Goal: Information Seeking & Learning: Learn about a topic

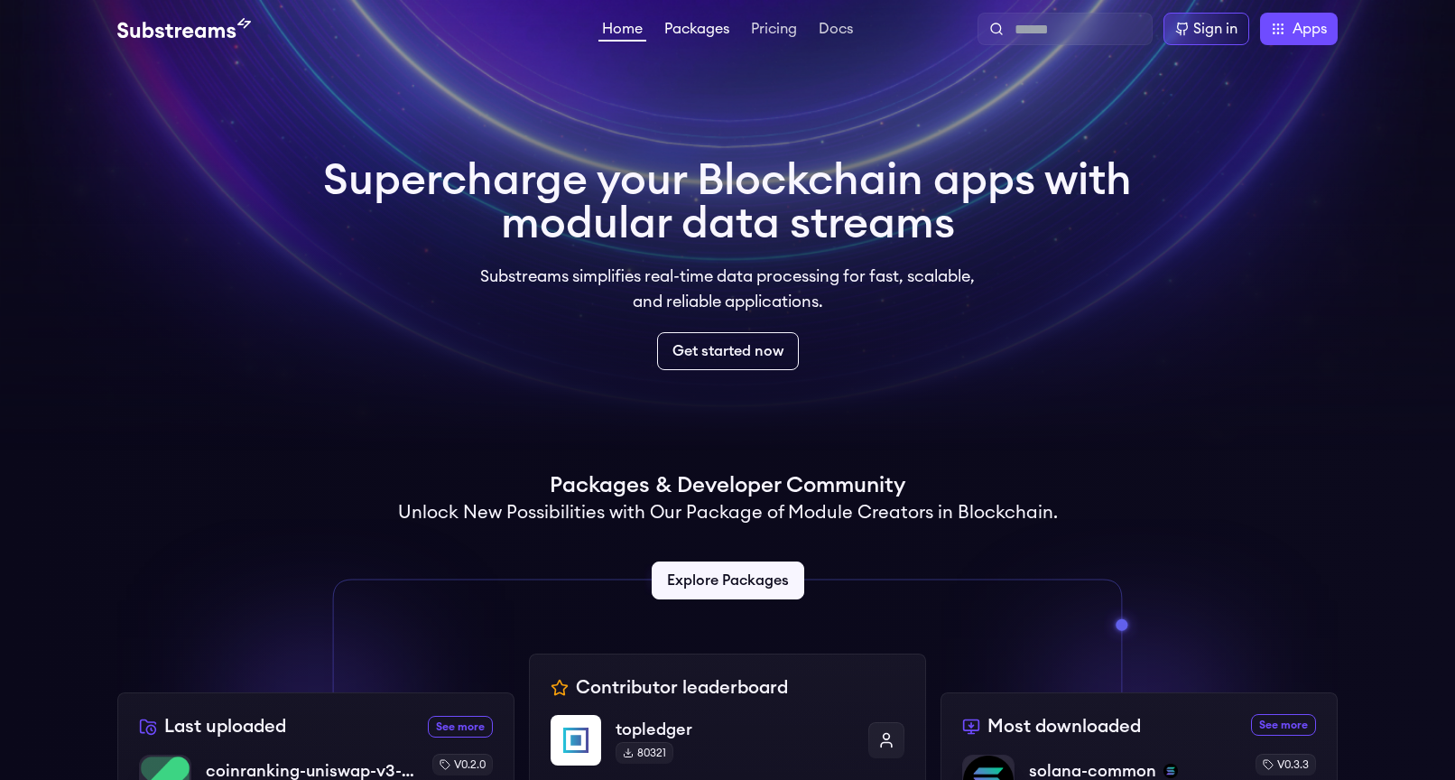
click at [703, 31] on link "Packages" at bounding box center [697, 31] width 72 height 18
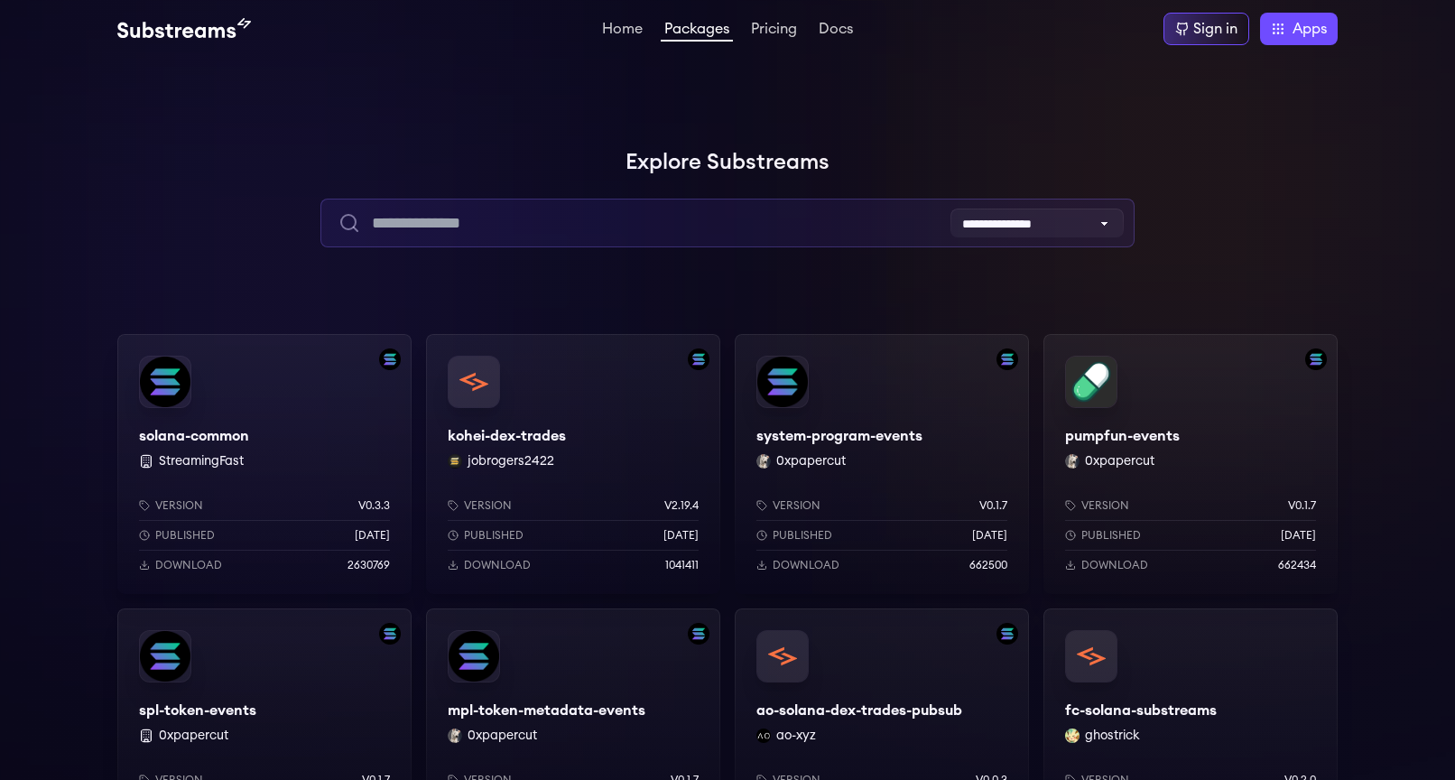
click at [600, 212] on input "text" at bounding box center [726, 223] width 813 height 49
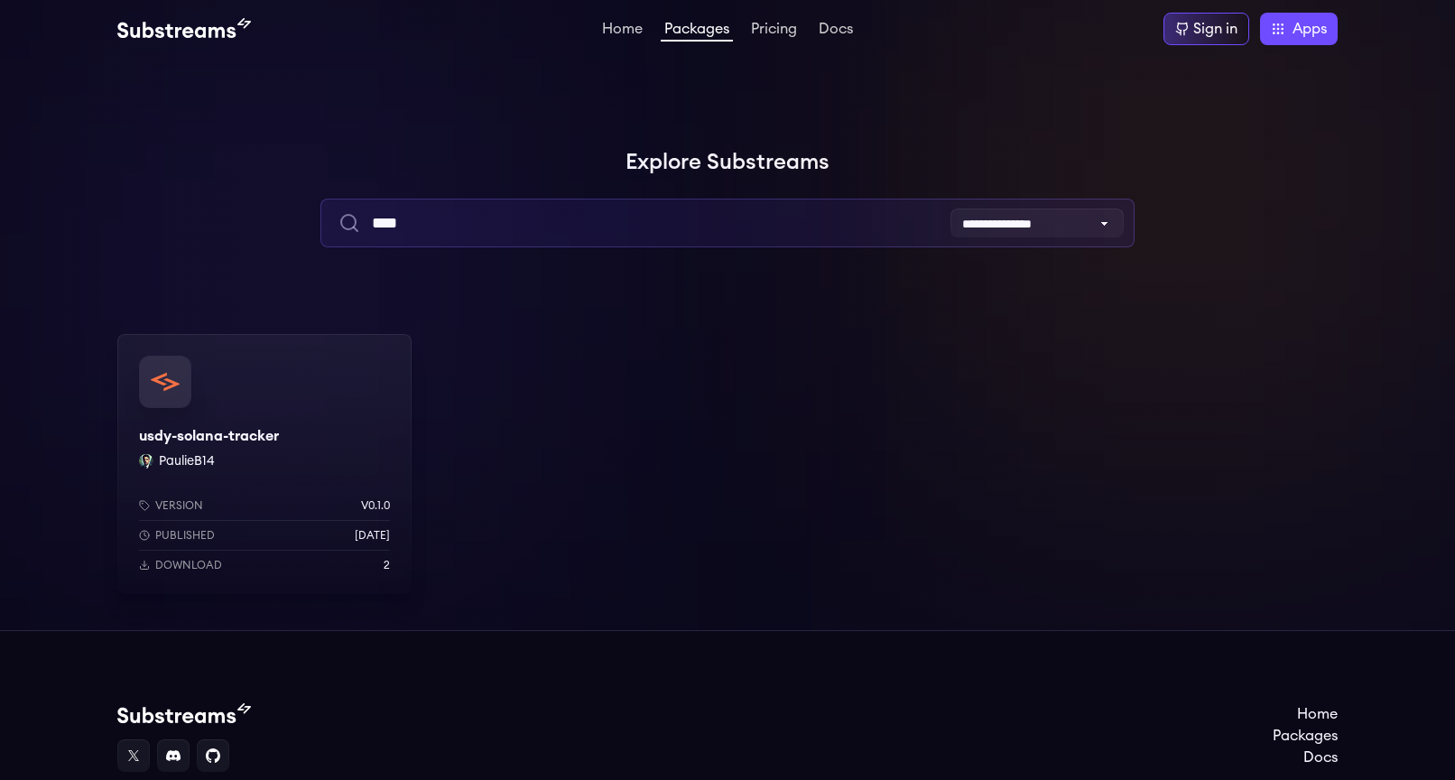
type input "****"
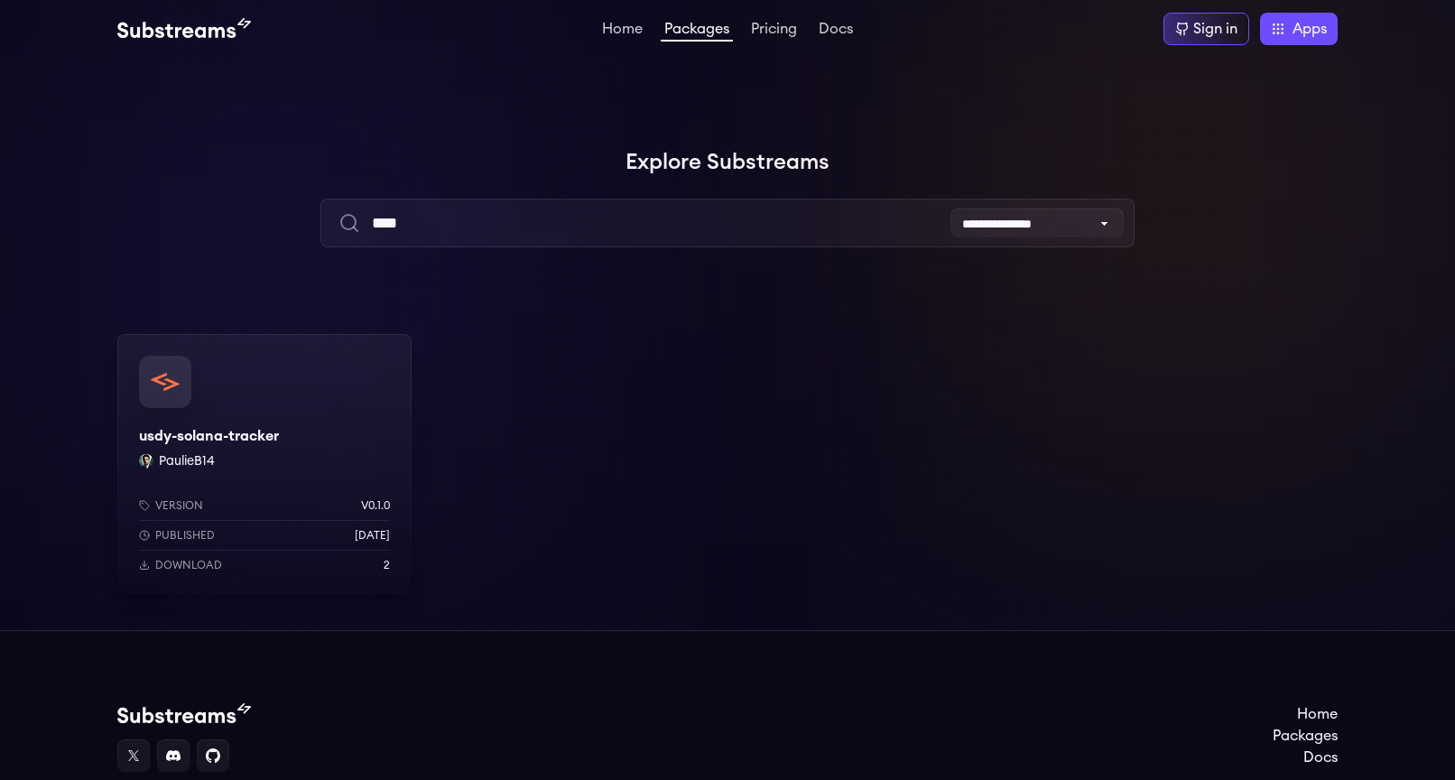
click at [291, 408] on div "usdy-solana-tracker PaulieB14 Version v0.1.0 Published 1 months ago Download 2" at bounding box center [264, 464] width 294 height 260
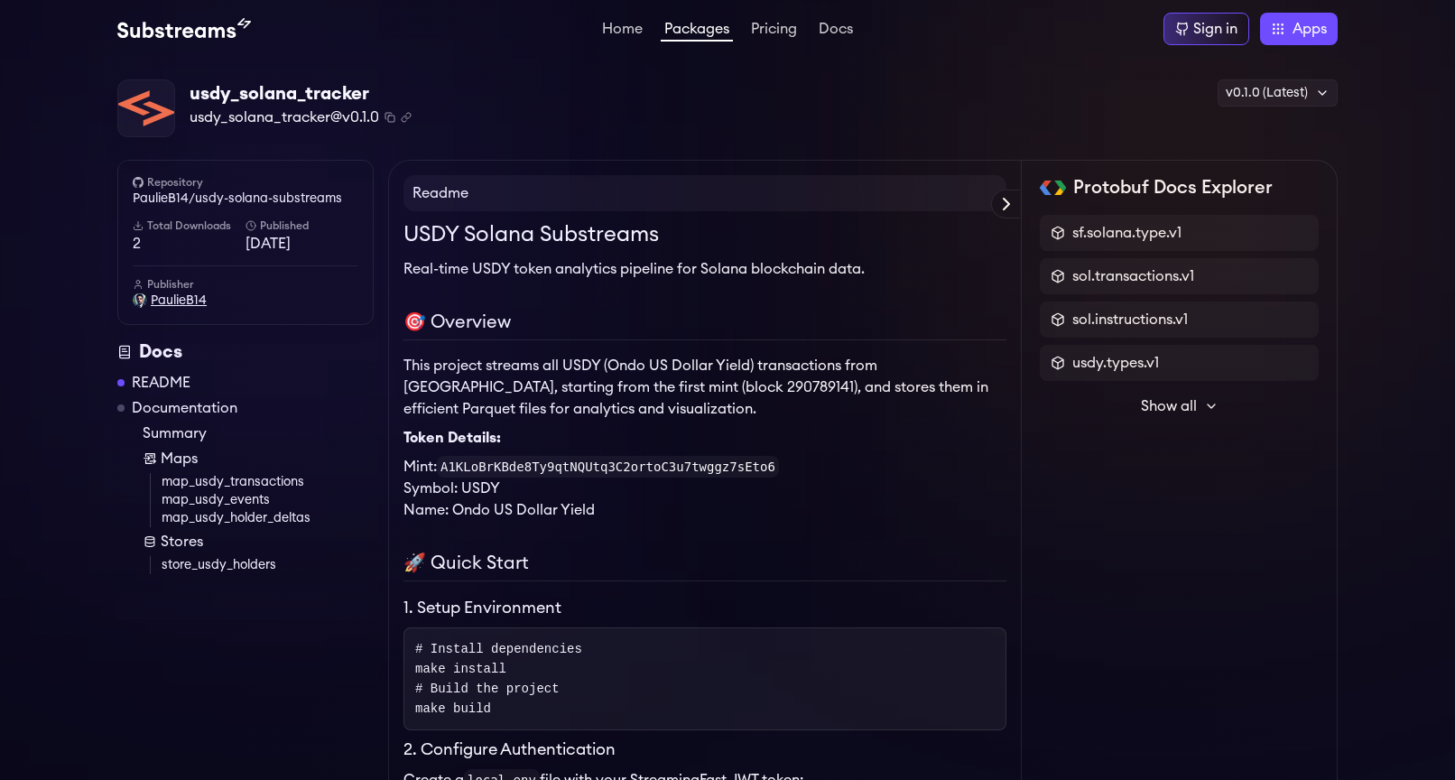
click at [180, 301] on span "PaulieB14" at bounding box center [179, 301] width 56 height 18
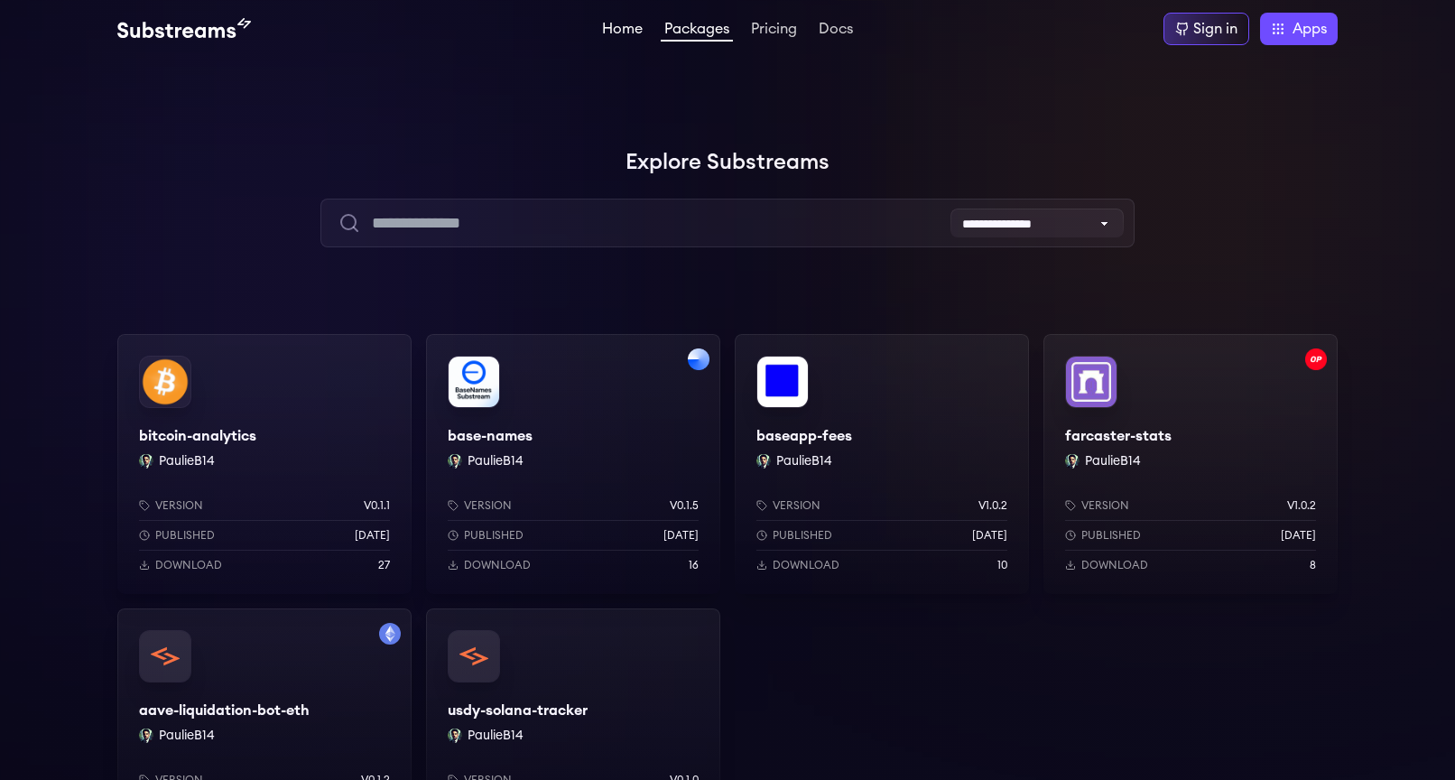
click at [633, 26] on link "Home" at bounding box center [622, 31] width 48 height 18
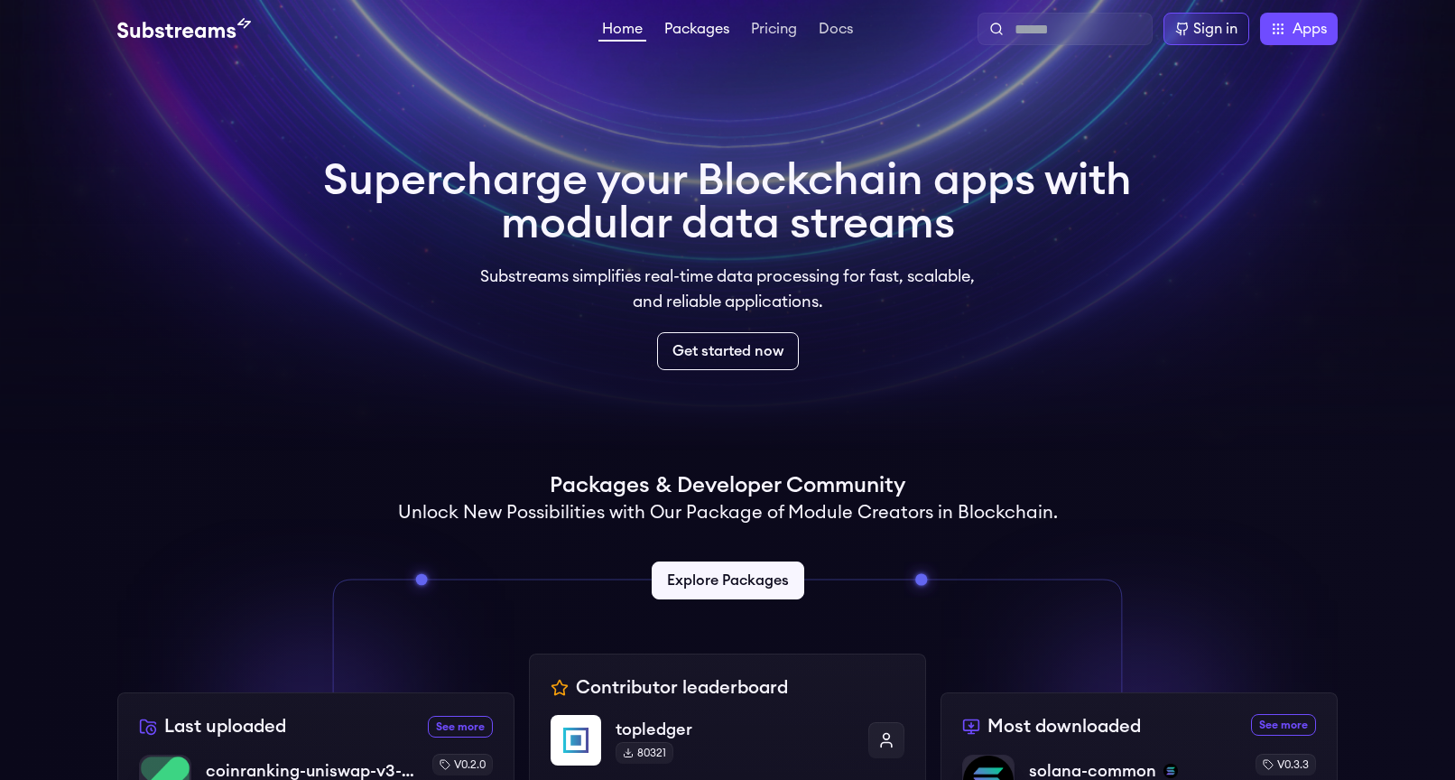
click at [692, 29] on link "Packages" at bounding box center [697, 31] width 72 height 18
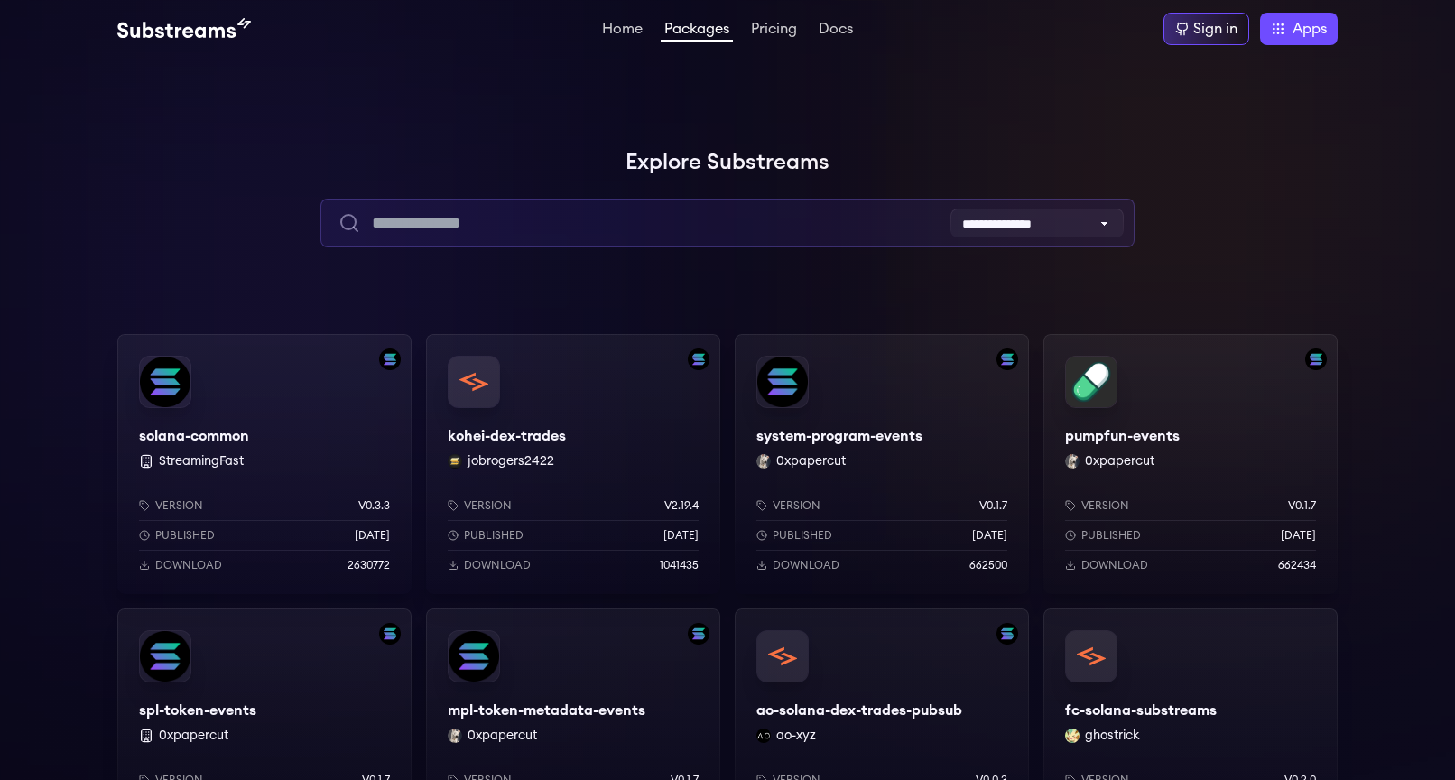
click at [494, 218] on input "text" at bounding box center [726, 223] width 813 height 49
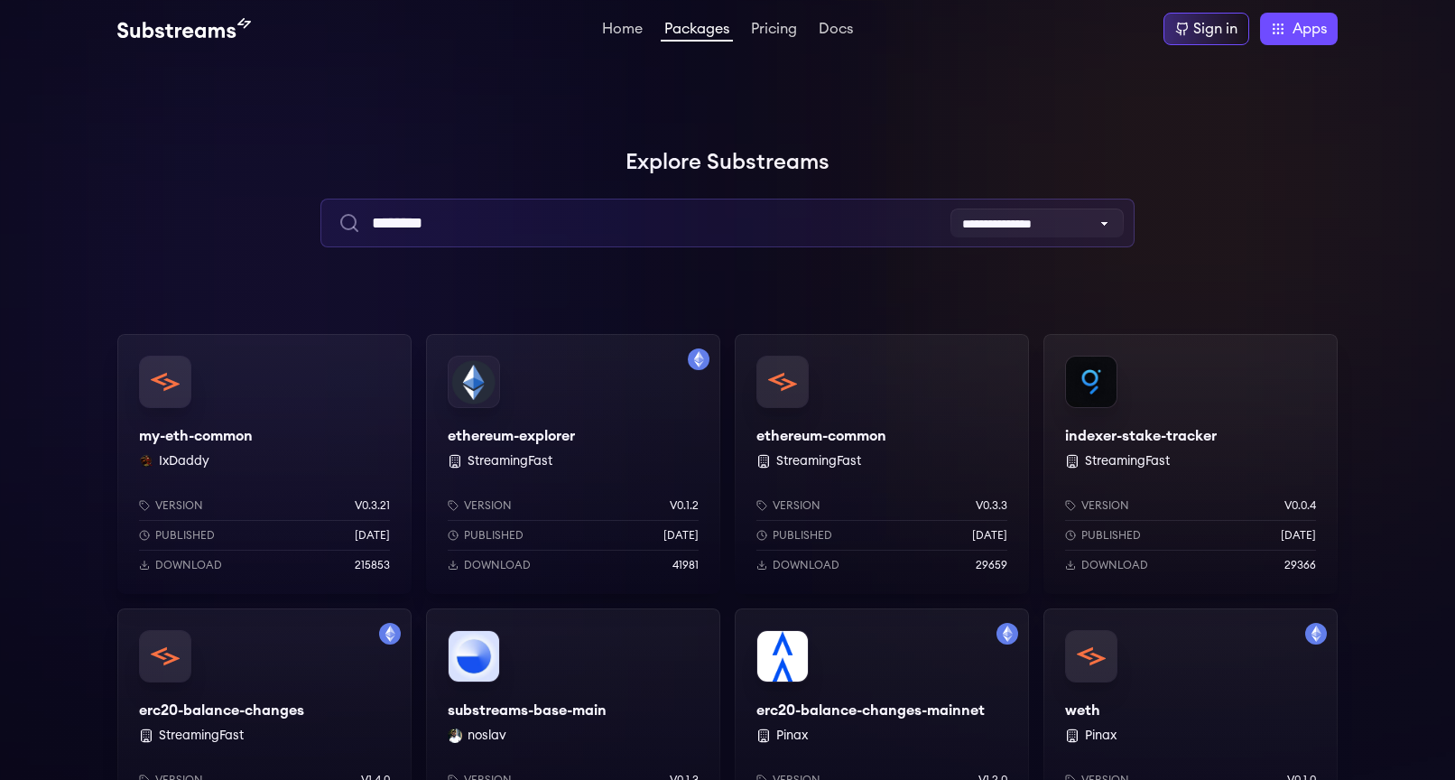
type input "********"
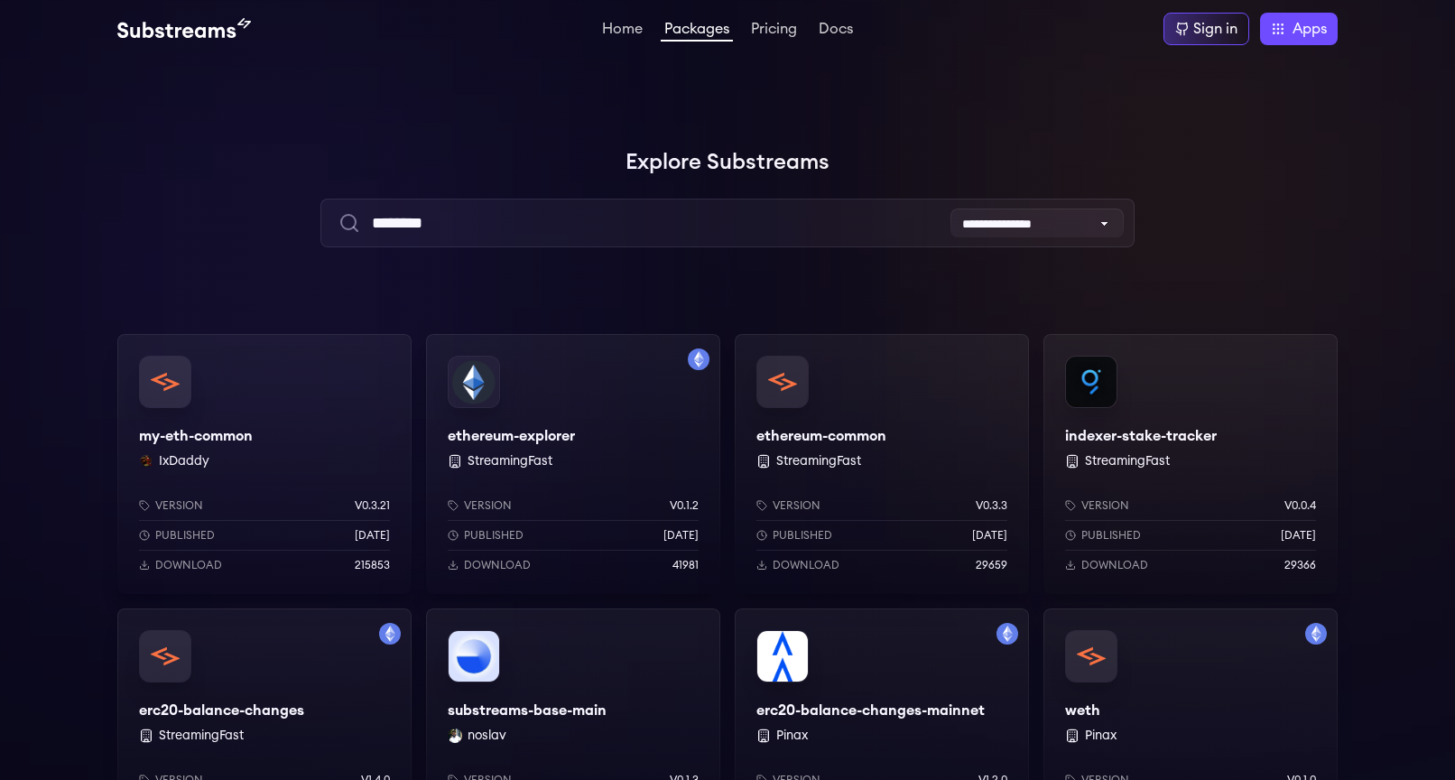
click at [598, 393] on div "ethereum-explorer StreamingFast Version v0.1.2 Published 1 years ago Download 4…" at bounding box center [573, 464] width 294 height 260
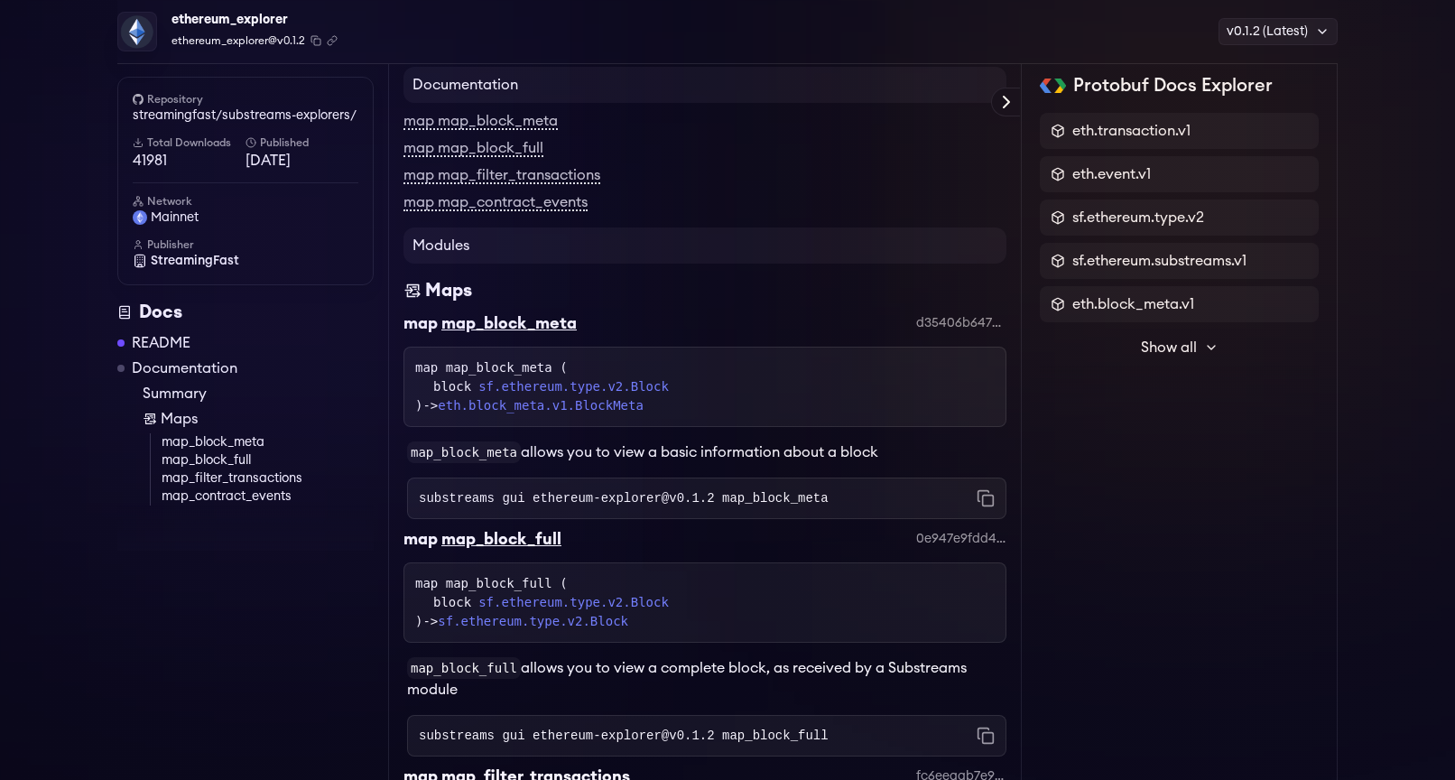
scroll to position [152, 0]
